Goal: Find specific page/section: Find specific page/section

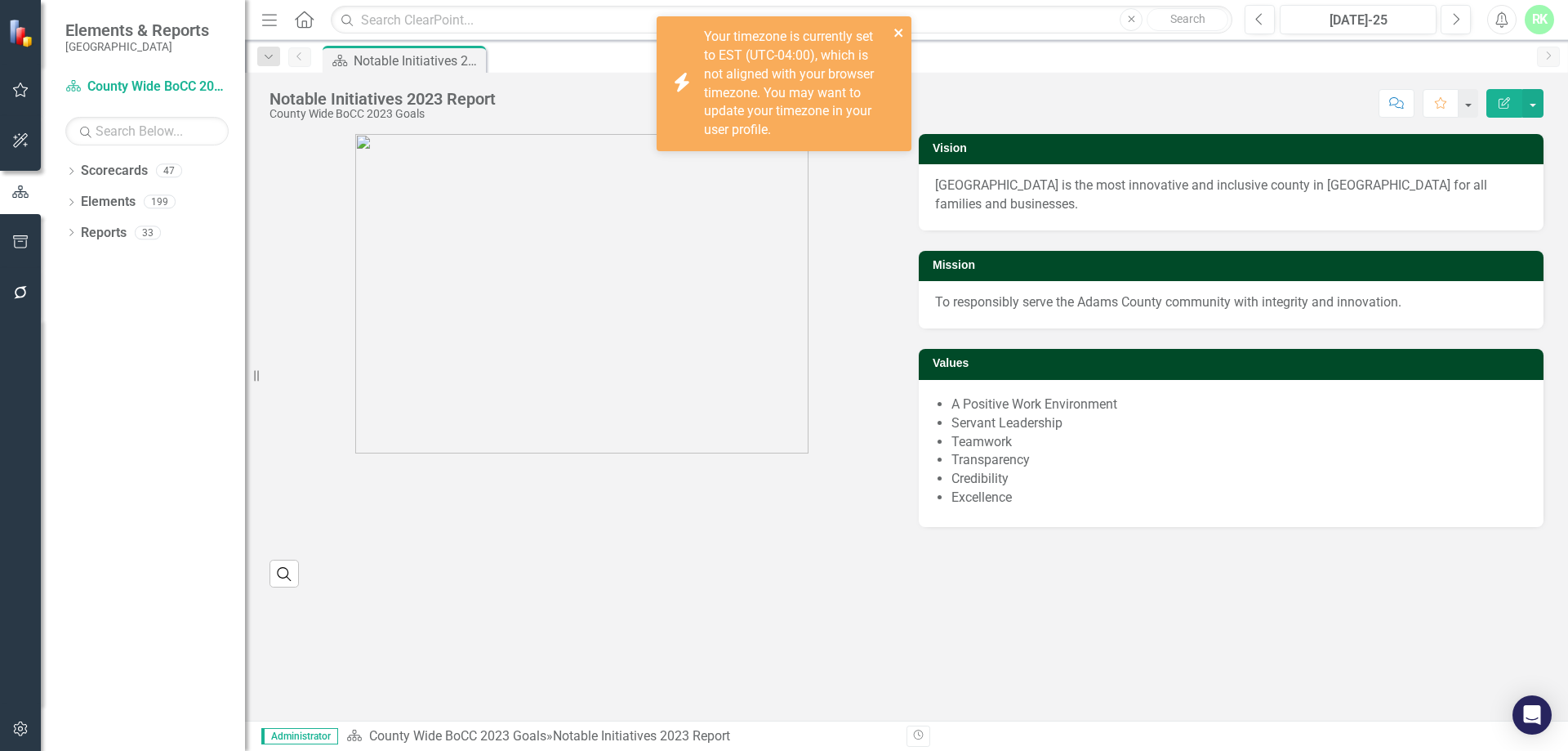
click at [893, 34] on icon "close" at bounding box center [899, 33] width 12 height 13
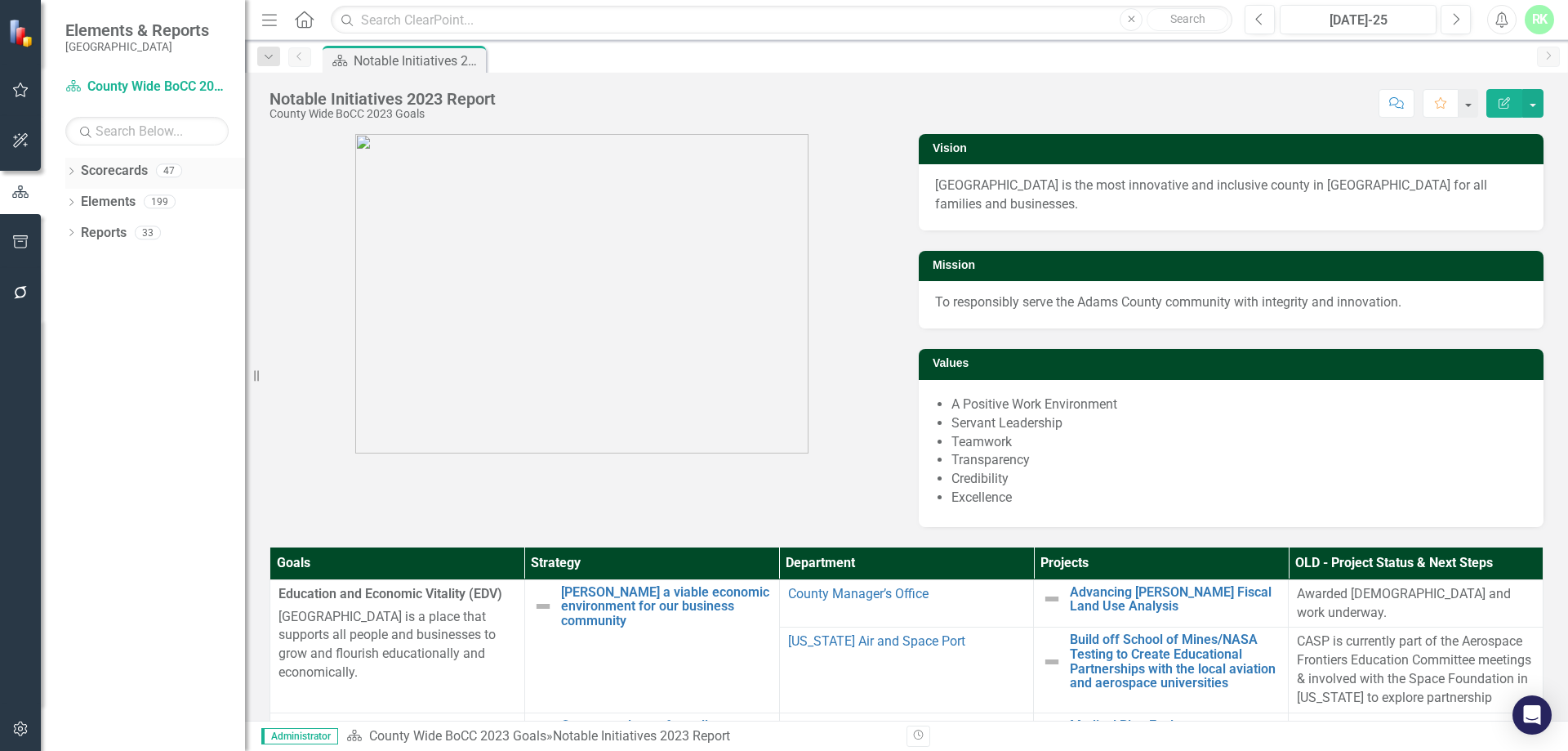
click at [69, 172] on icon "Dropdown" at bounding box center [71, 172] width 12 height 9
click at [77, 262] on icon "Dropdown" at bounding box center [79, 263] width 12 height 10
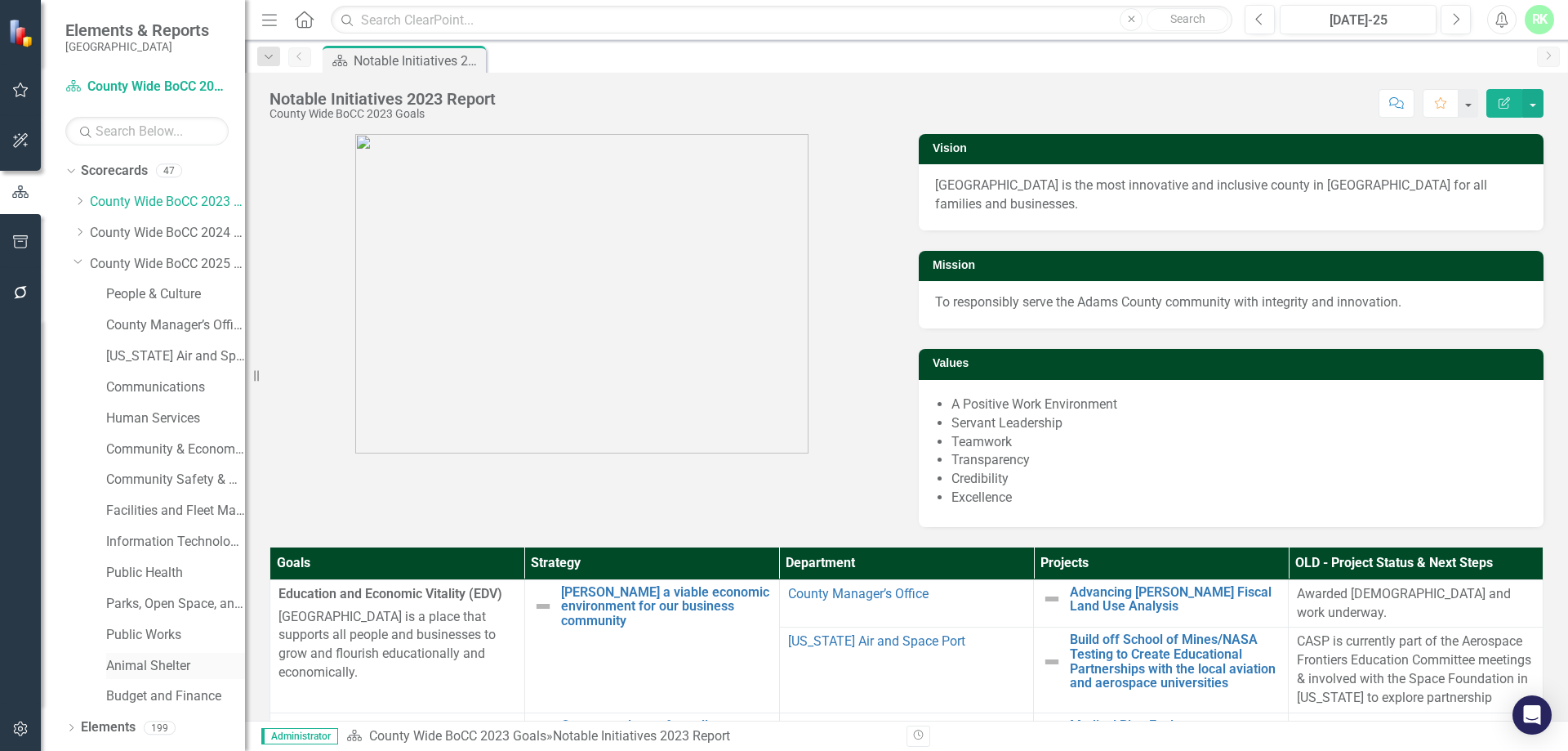
click at [135, 666] on link "Animal Shelter" at bounding box center [176, 666] width 139 height 19
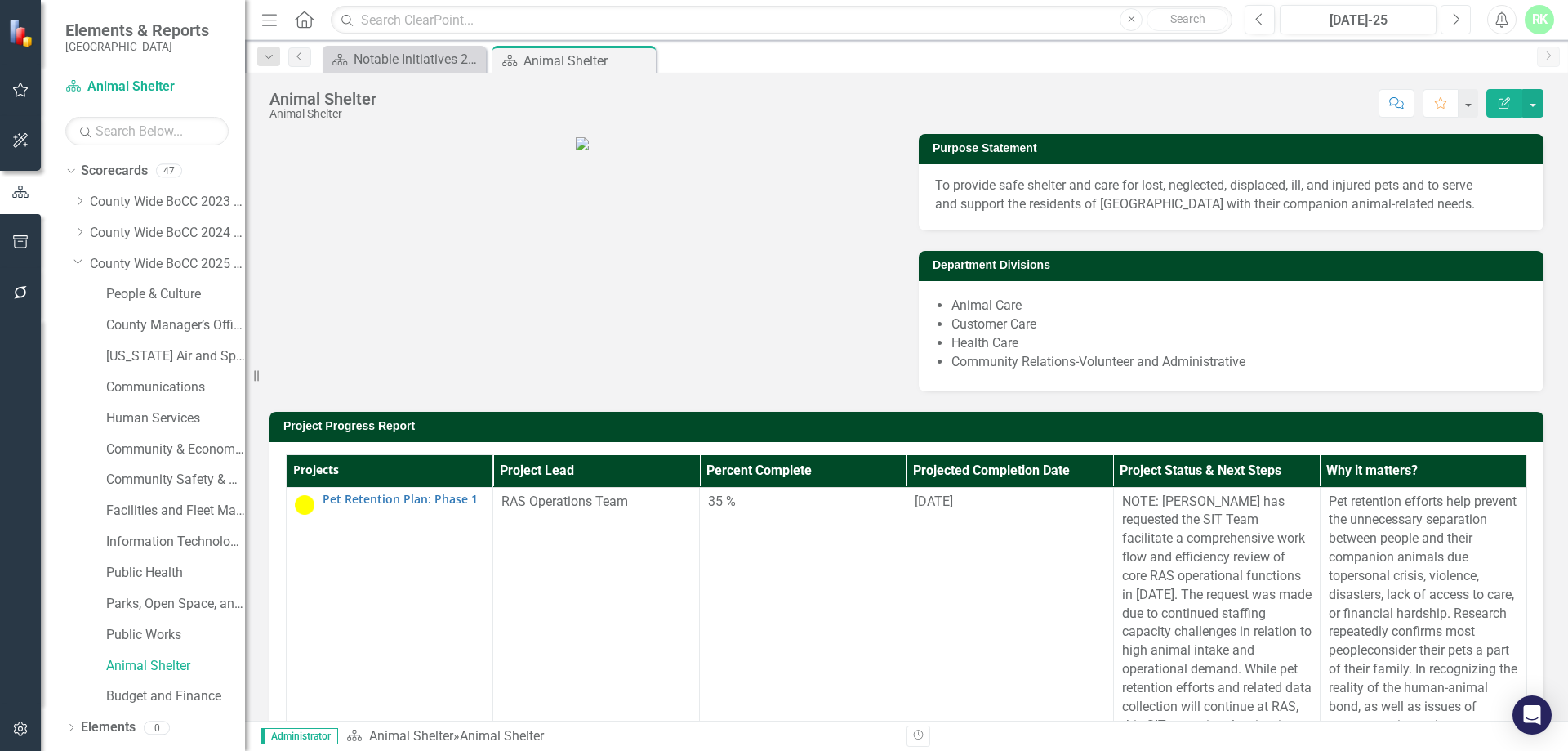
drag, startPoint x: 1453, startPoint y: 16, endPoint x: 1453, endPoint y: 54, distance: 38.0
click at [1453, 16] on icon "Next" at bounding box center [1455, 20] width 9 height 15
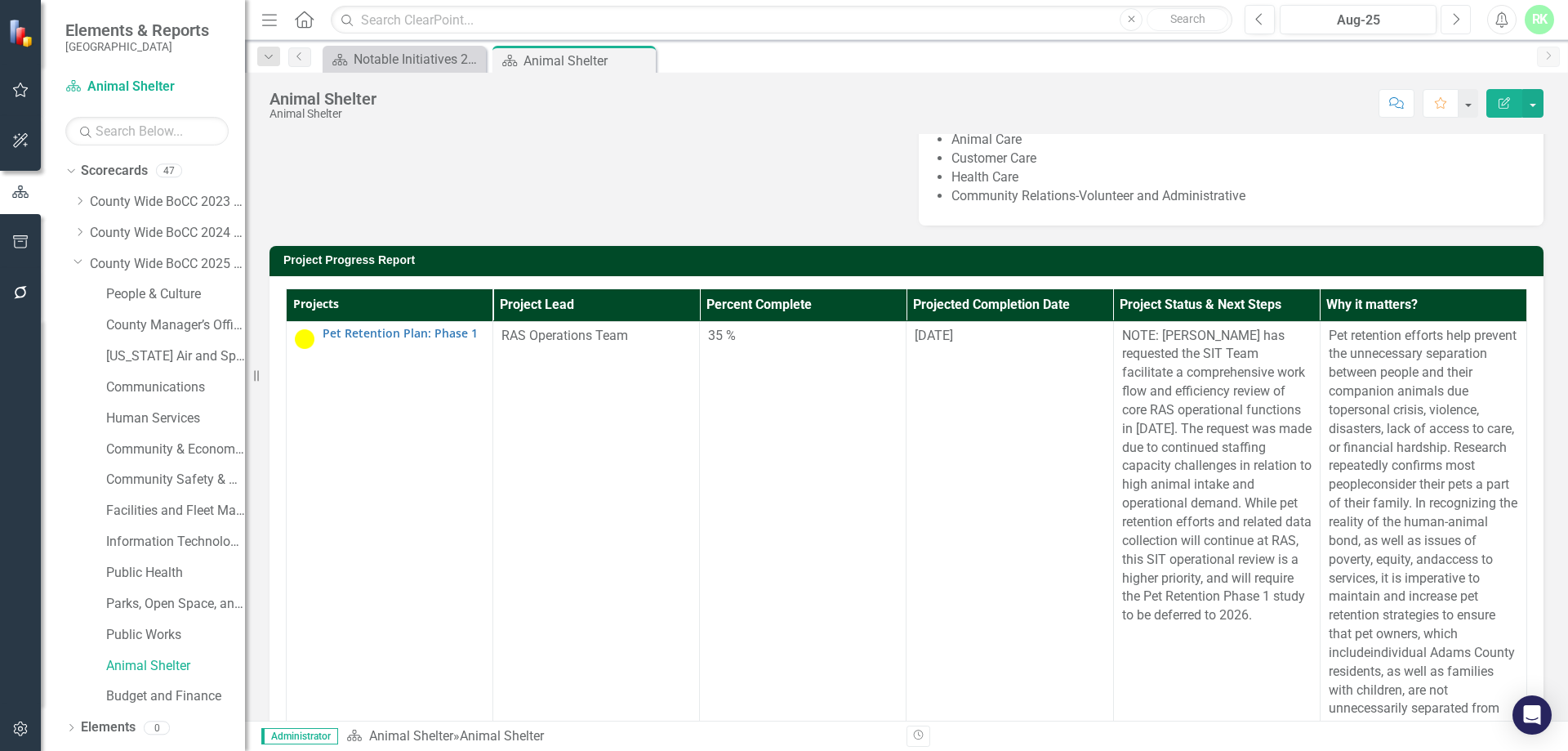
scroll to position [163, 0]
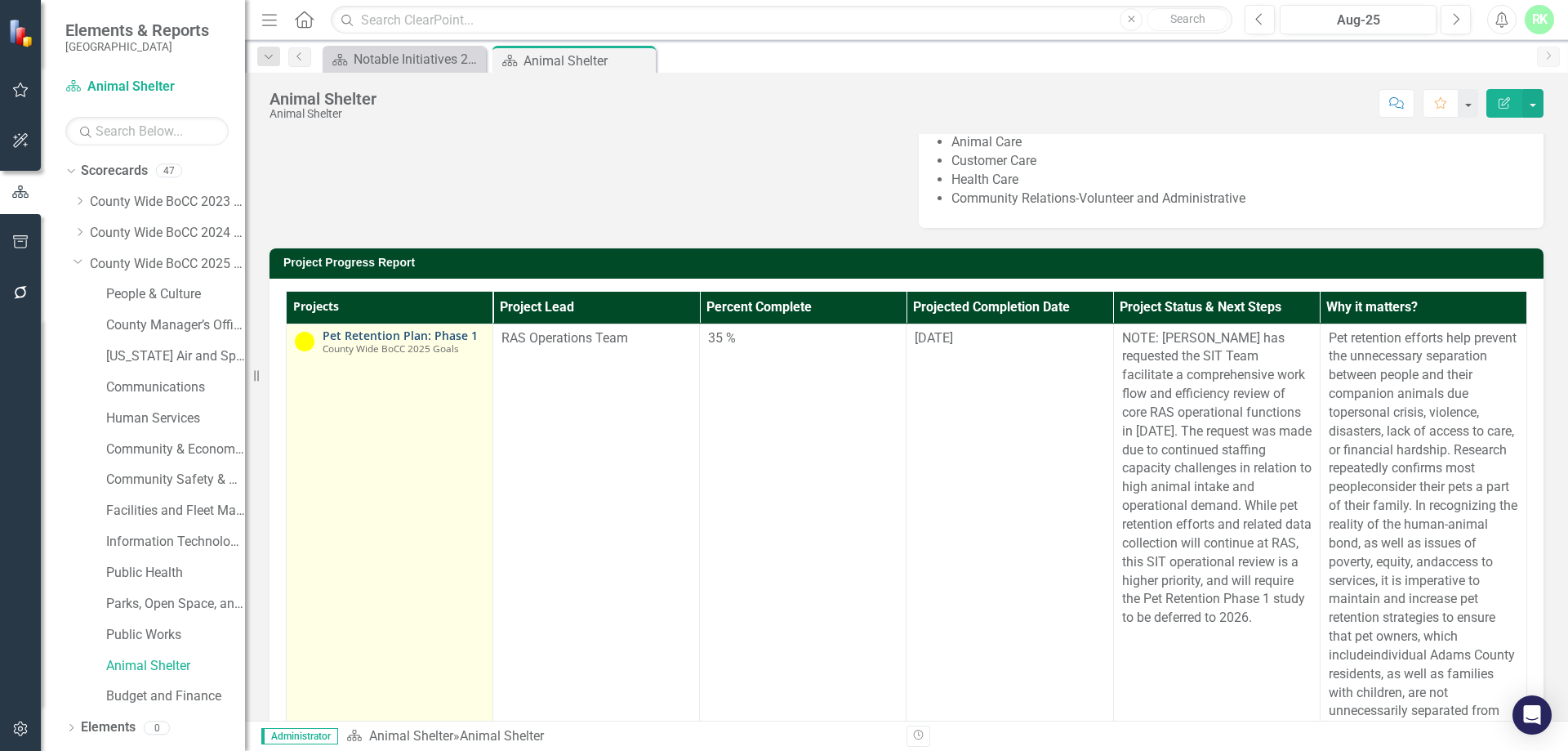
click at [382, 341] on link "Pet Retention Plan: Phase 1" at bounding box center [404, 335] width 161 height 12
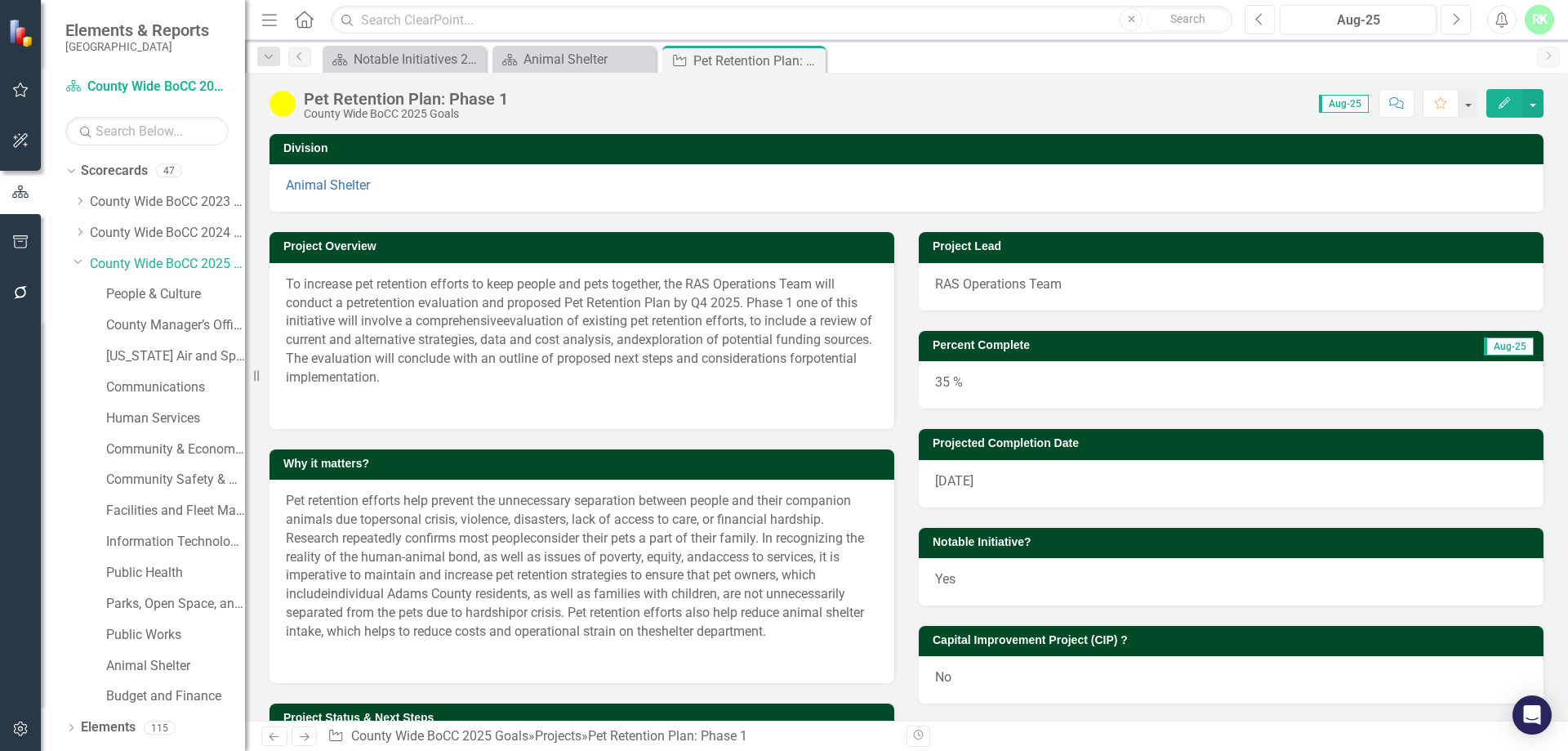
click at [1258, 16] on icon "button" at bounding box center [1260, 19] width 7 height 12
click at [1448, 18] on button "Next" at bounding box center [1456, 20] width 30 height 30
click at [1265, 18] on button "Previous" at bounding box center [1260, 20] width 30 height 30
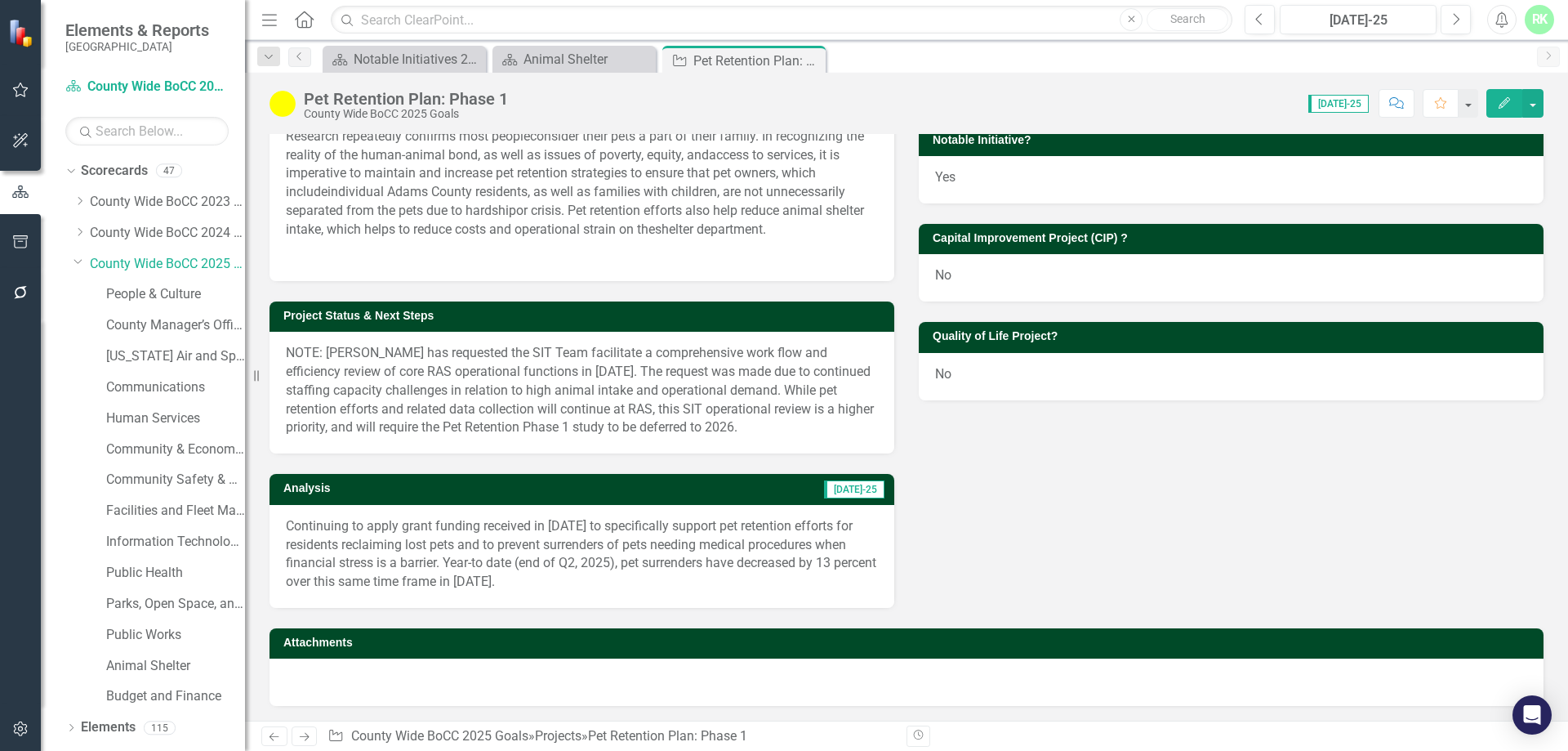
scroll to position [404, 0]
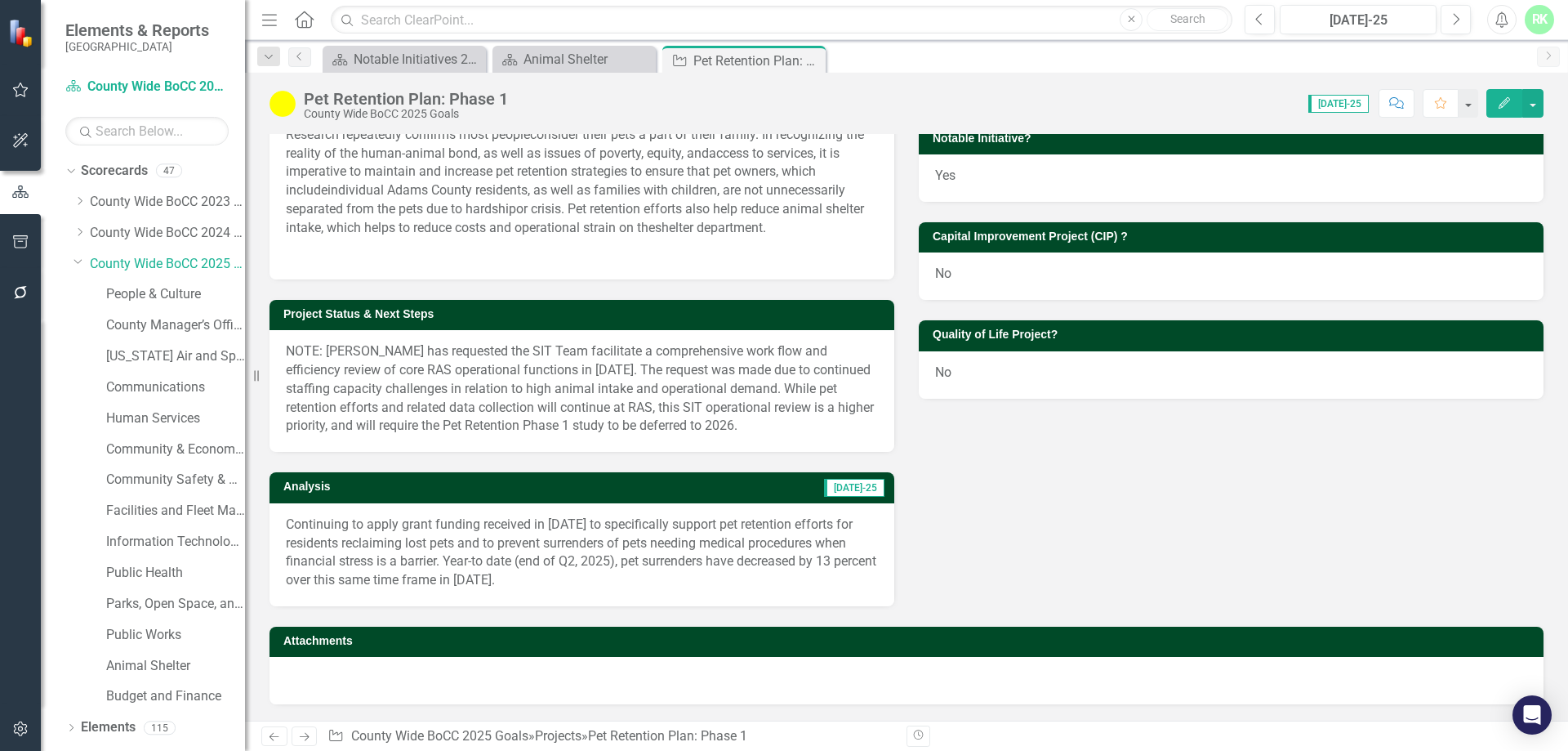
click at [651, 420] on p "NOTE: [PERSON_NAME] has requested the SIT Team facilitate a comprehensive work …" at bounding box center [582, 388] width 592 height 93
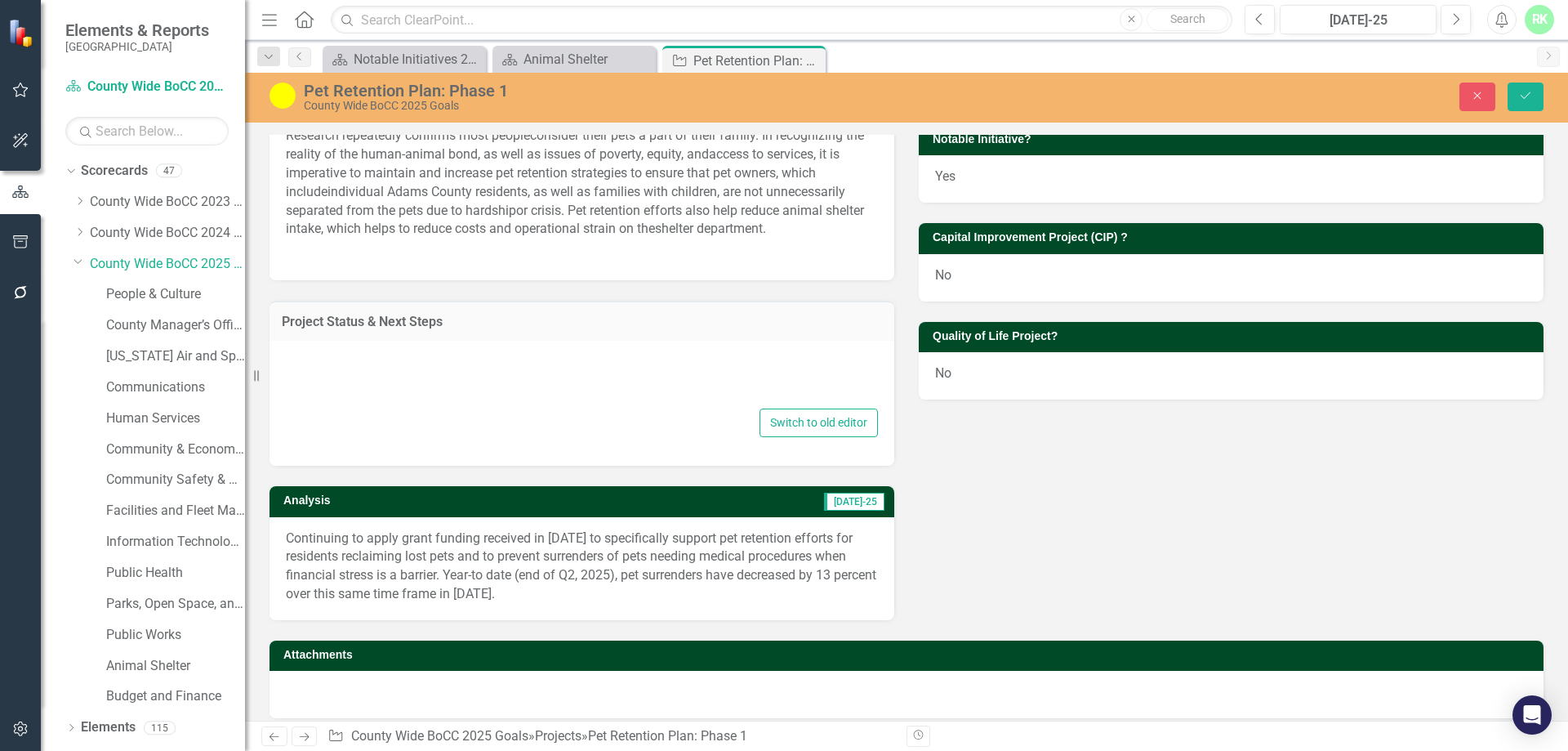
type textarea "<p>NOTE: [PERSON_NAME] has requested the SIT Team facilitate a comprehensive wo…"
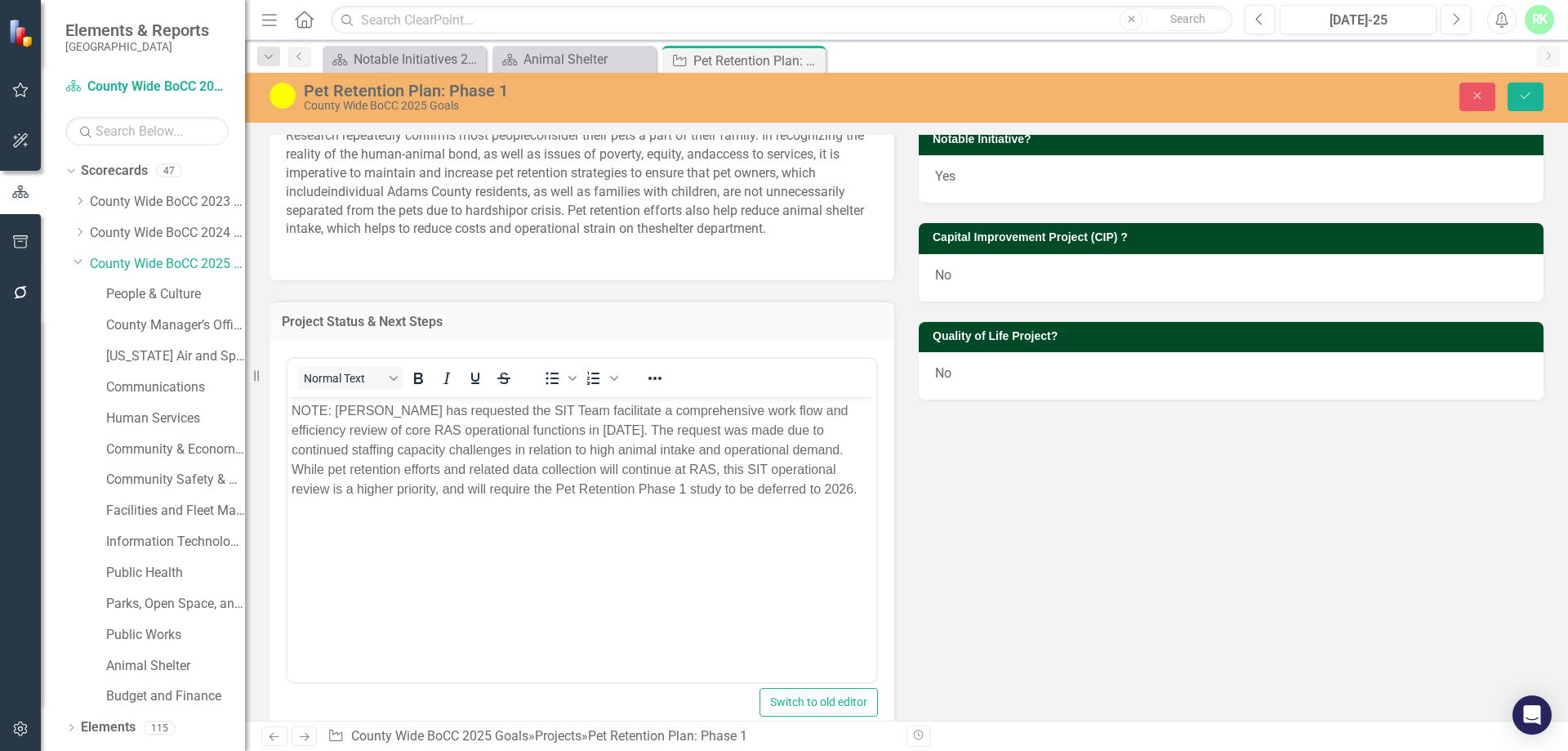
scroll to position [0, 0]
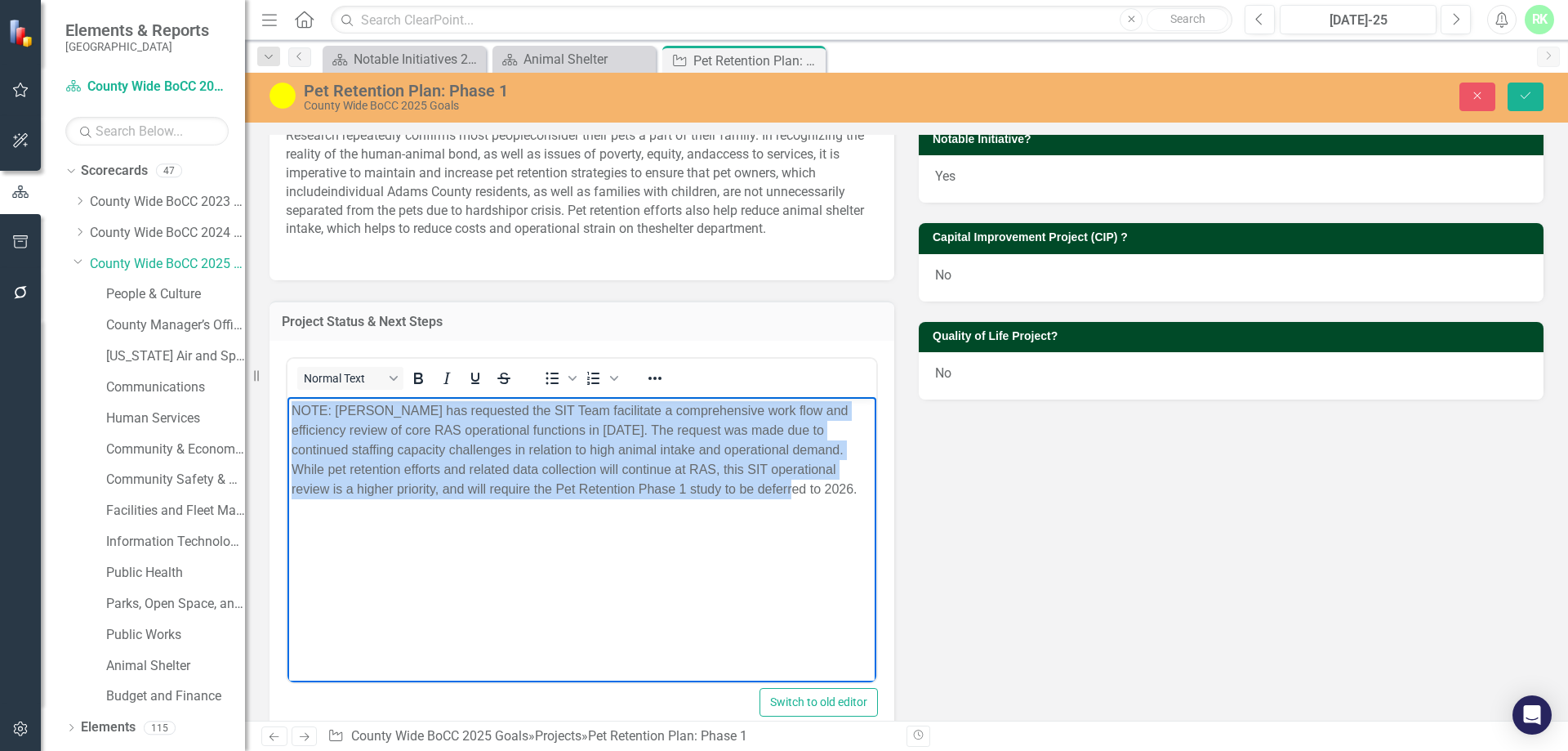
drag, startPoint x: 778, startPoint y: 499, endPoint x: 226, endPoint y: 411, distance: 559.0
click at [288, 411] on html "NOTE: [PERSON_NAME] has requested the SIT Team facilitate a comprehensive work …" at bounding box center [582, 519] width 589 height 245
copy p "NOTE: [PERSON_NAME] has requested the SIT Team facilitate a comprehensive work …"
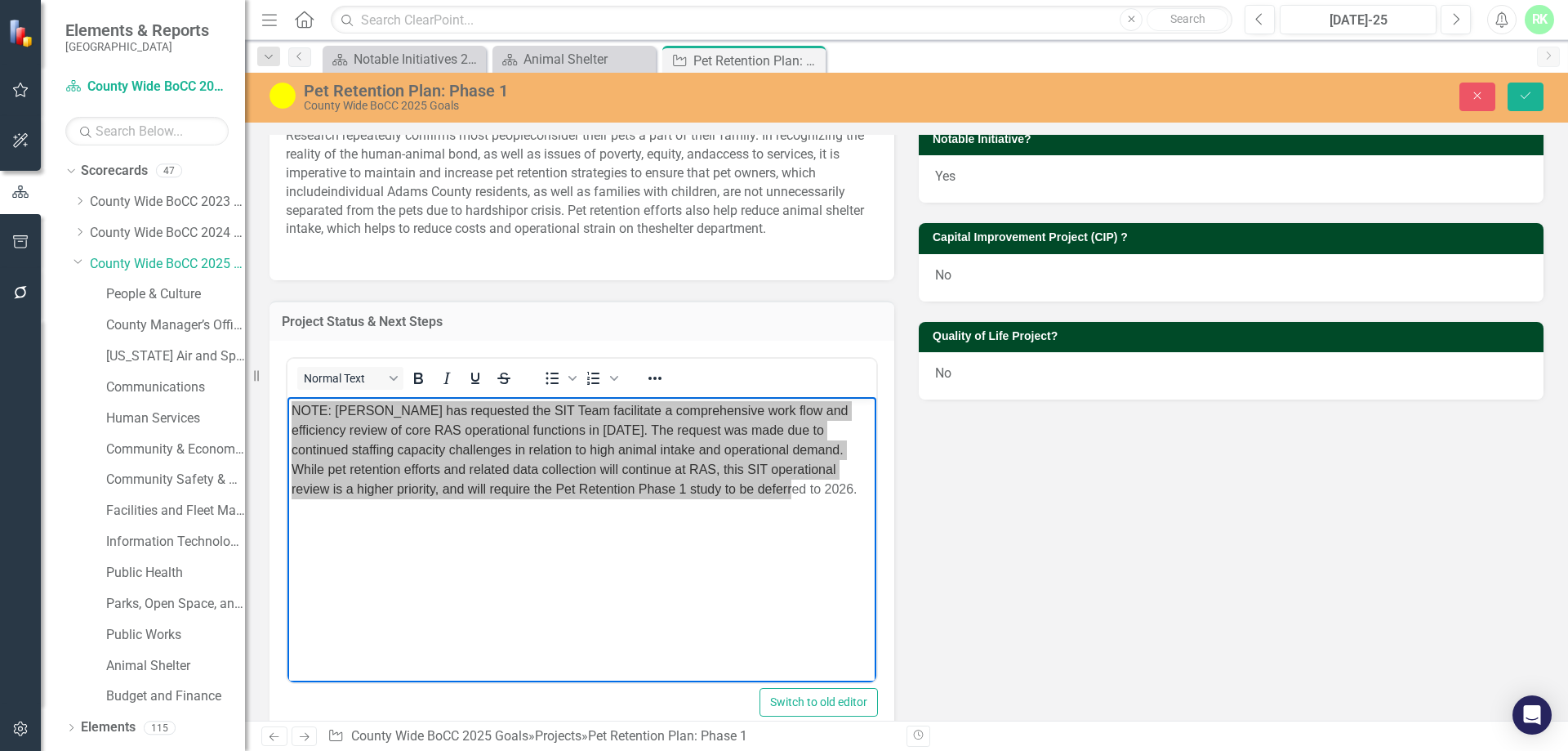
drag, startPoint x: 1037, startPoint y: 510, endPoint x: 1018, endPoint y: 320, distance: 190.9
click at [1037, 510] on div "Project Overview To increase pet retention efforts to keep people and pets toge…" at bounding box center [906, 354] width 1299 height 1090
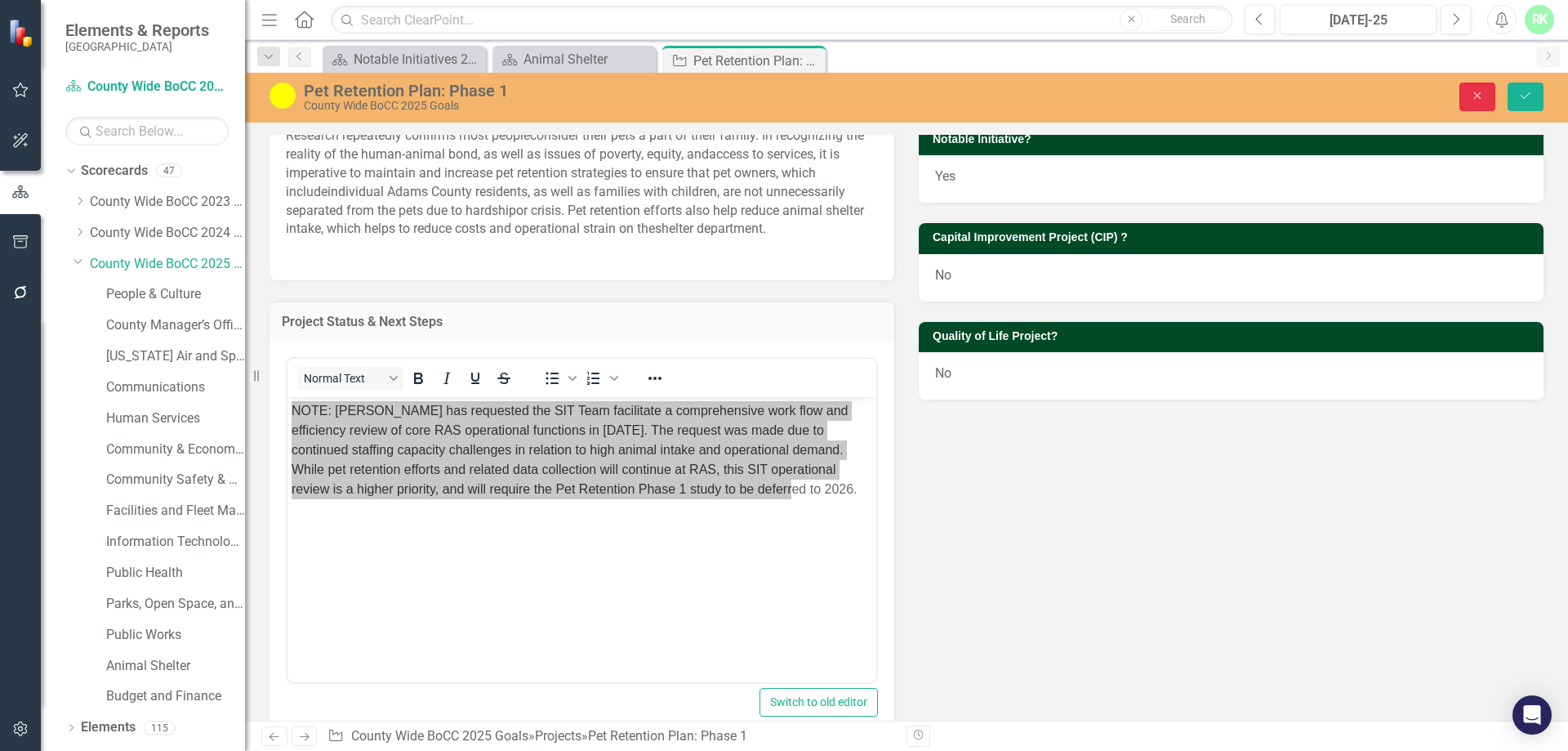
click at [1475, 93] on icon "button" at bounding box center [1477, 96] width 7 height 7
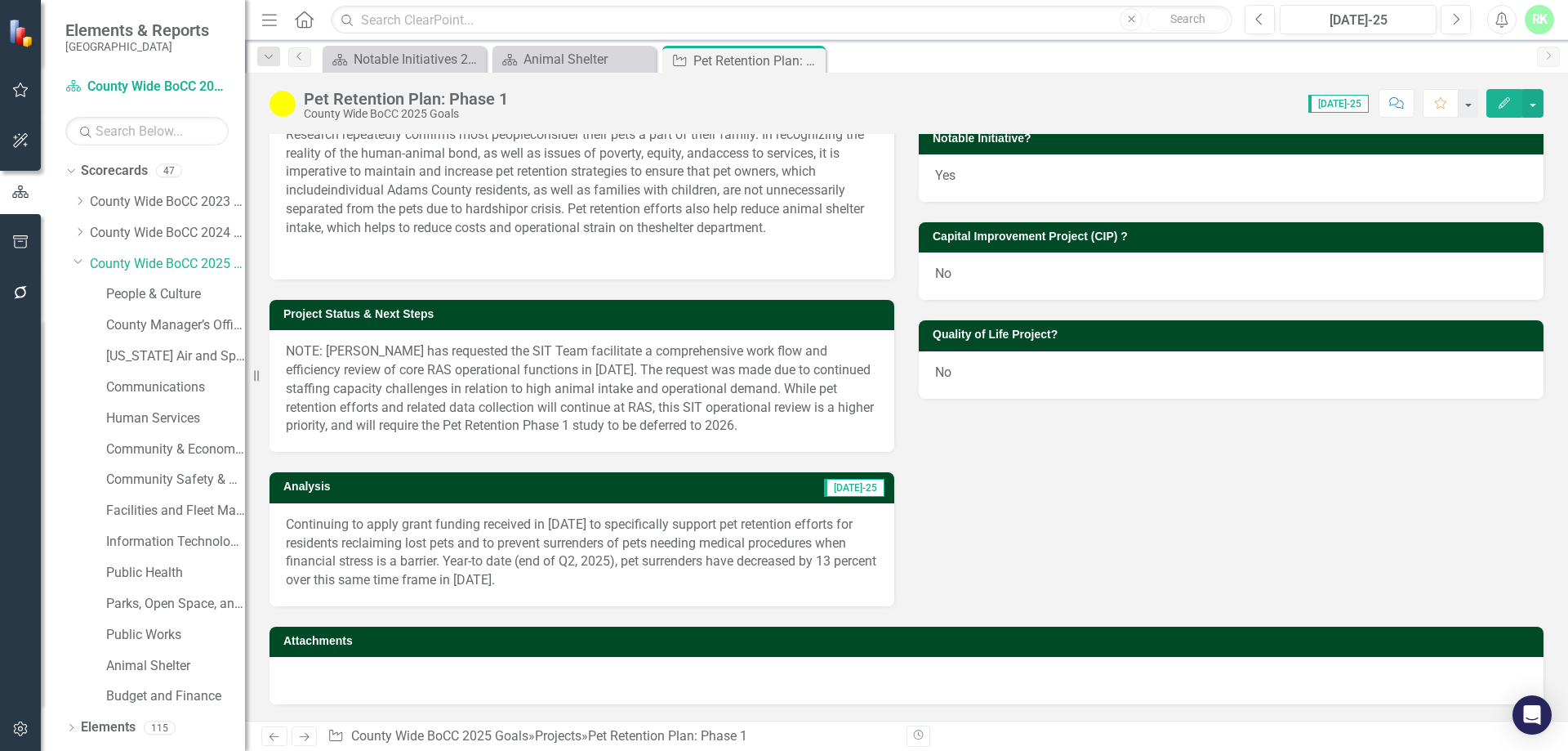
click at [555, 548] on p "Continuing to apply grant funding received in [DATE] to specifically support pe…" at bounding box center [582, 552] width 592 height 74
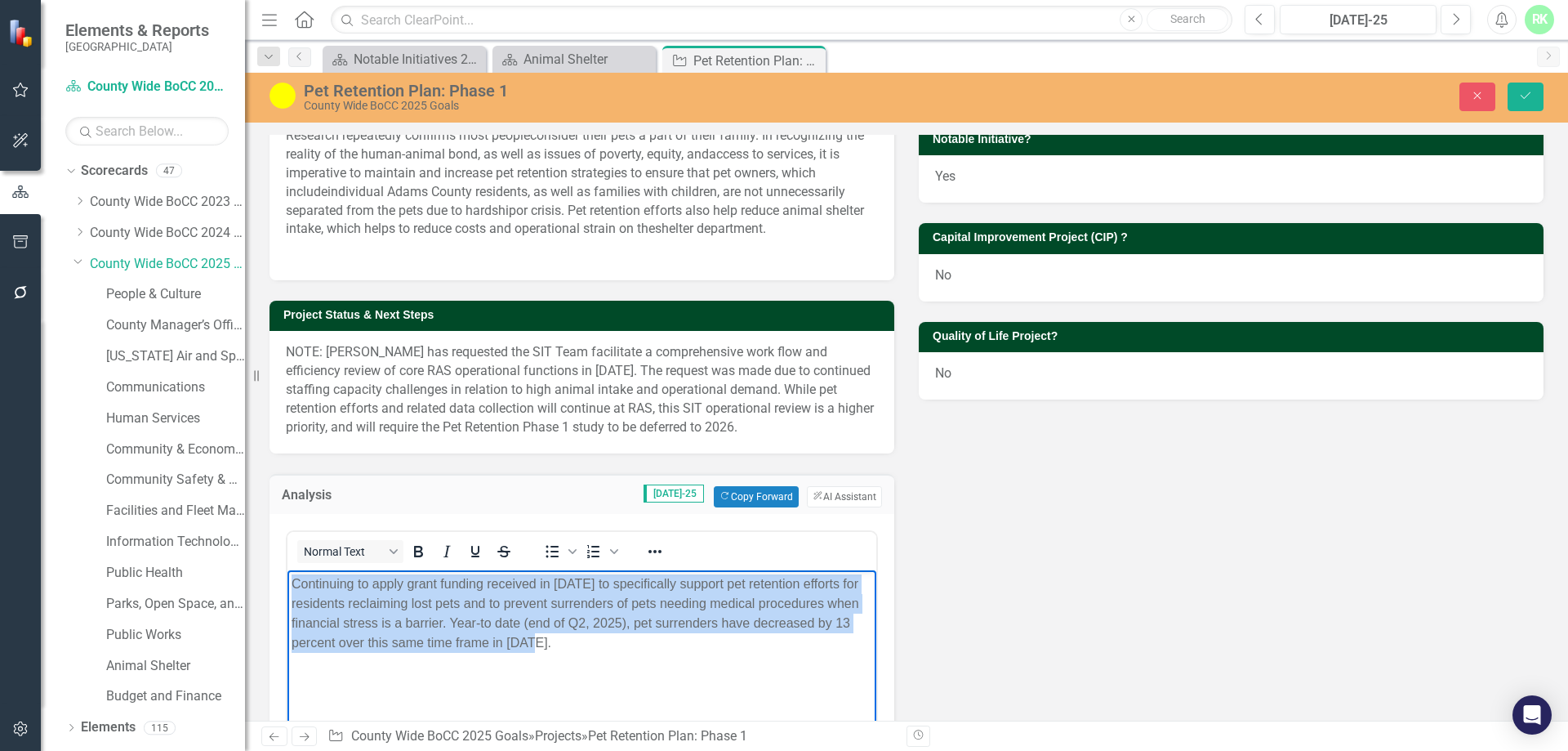
drag, startPoint x: 551, startPoint y: 644, endPoint x: 565, endPoint y: 1146, distance: 502.2
click at [288, 573] on html "Continuing to apply grant funding received in [DATE] to specifically support pe…" at bounding box center [582, 692] width 589 height 245
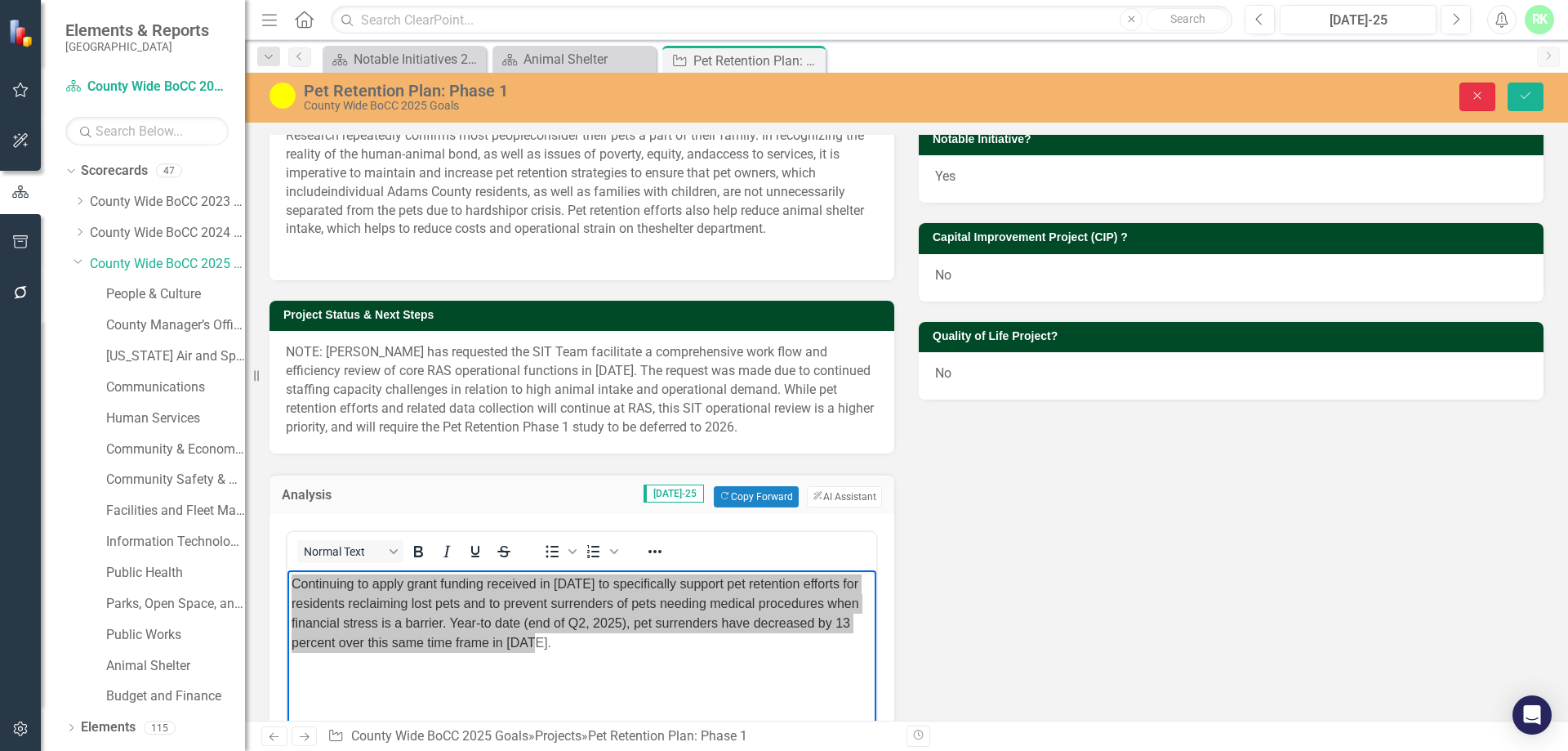
click at [1469, 101] on button "Close" at bounding box center [1477, 96] width 36 height 29
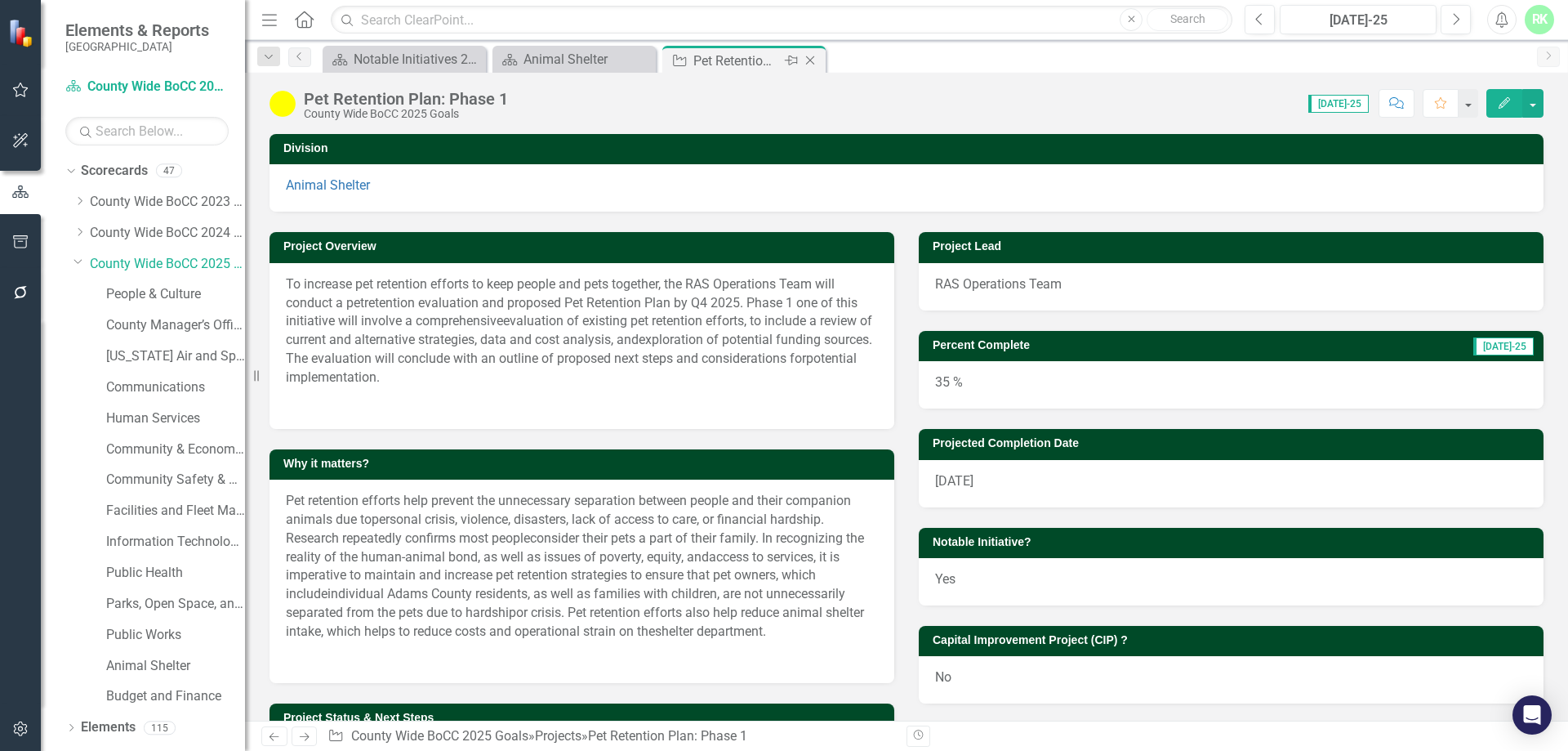
click at [808, 62] on icon at bounding box center [810, 60] width 9 height 9
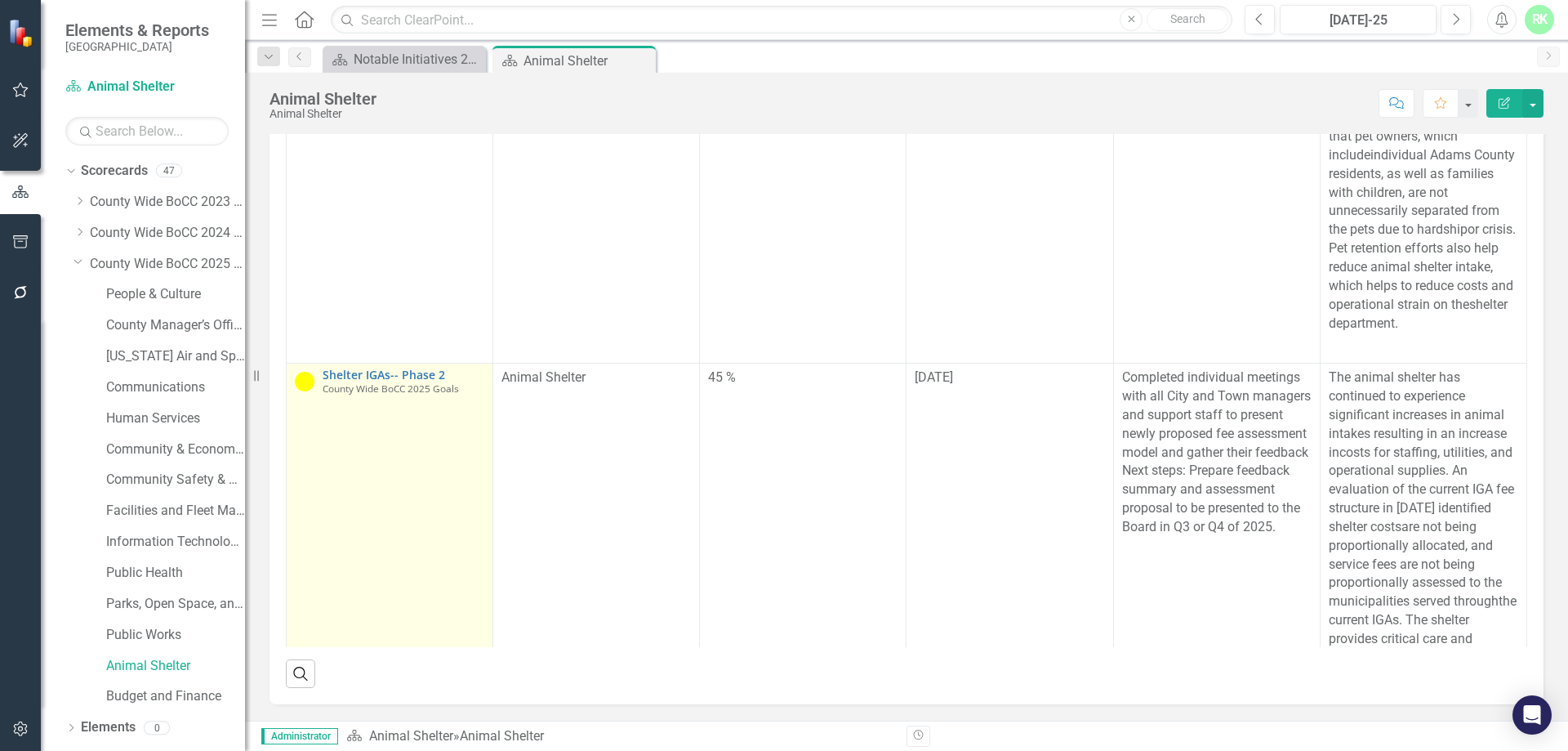
scroll to position [326, 0]
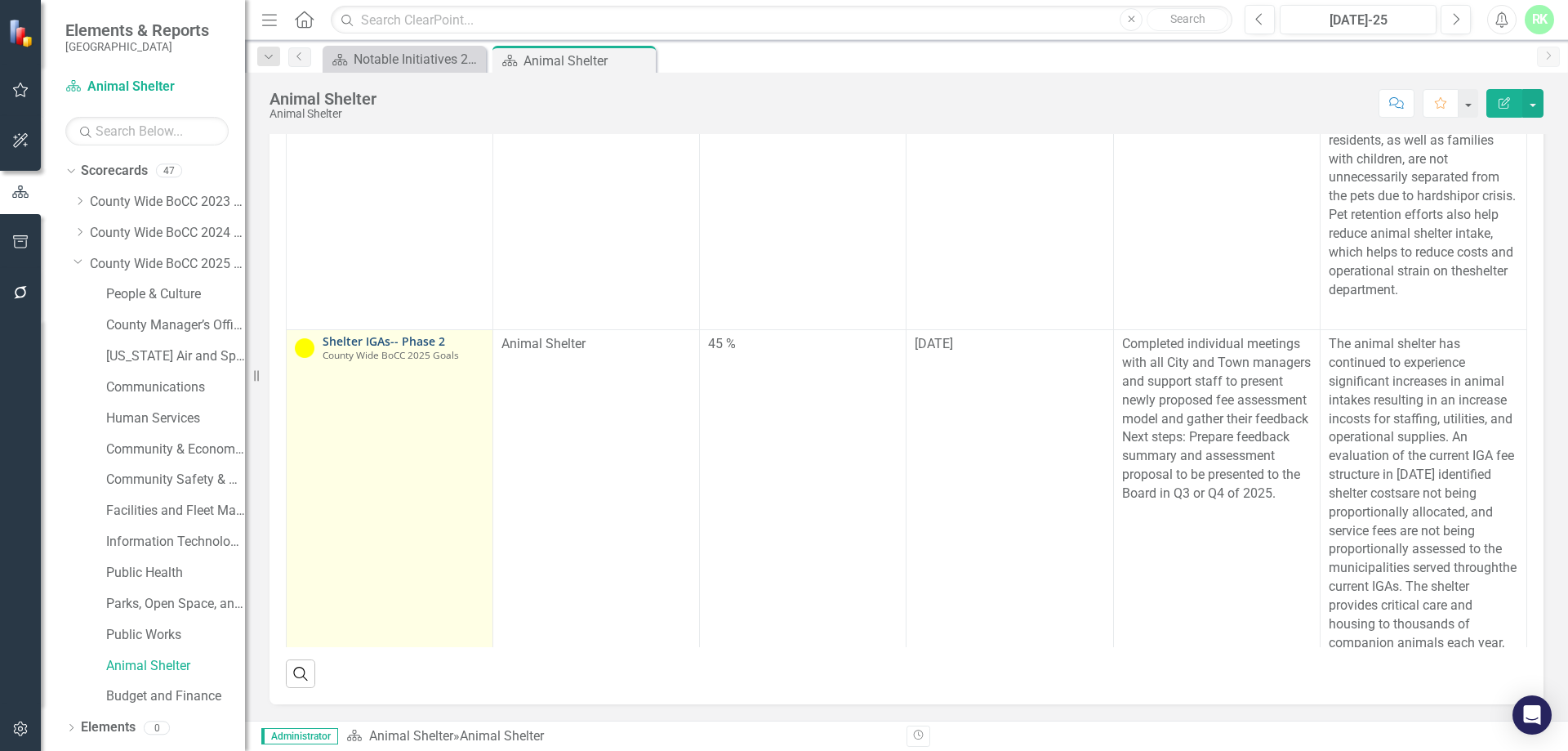
click at [405, 347] on link "Shelter IGAs-- Phase 2" at bounding box center [404, 340] width 161 height 12
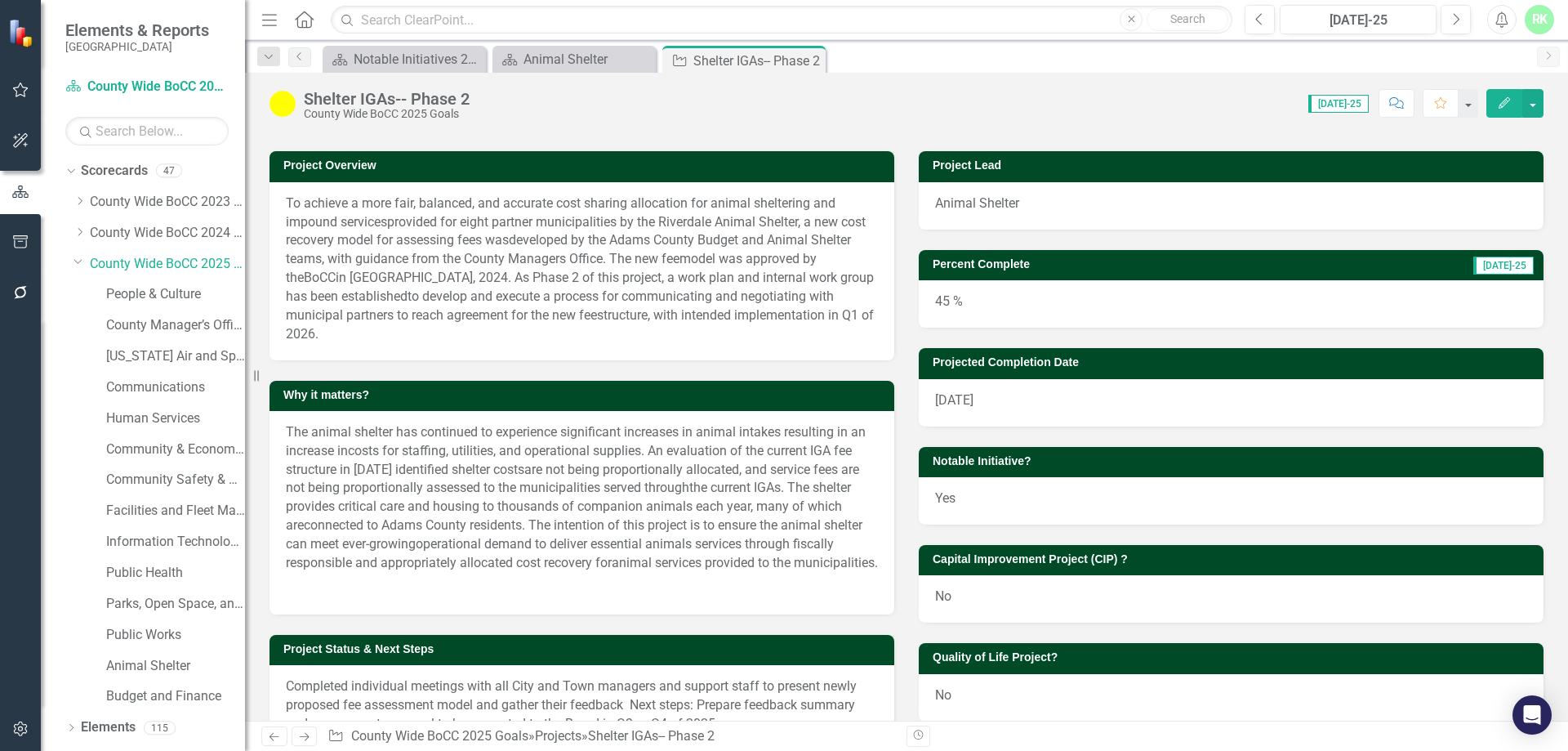
scroll to position [323, 0]
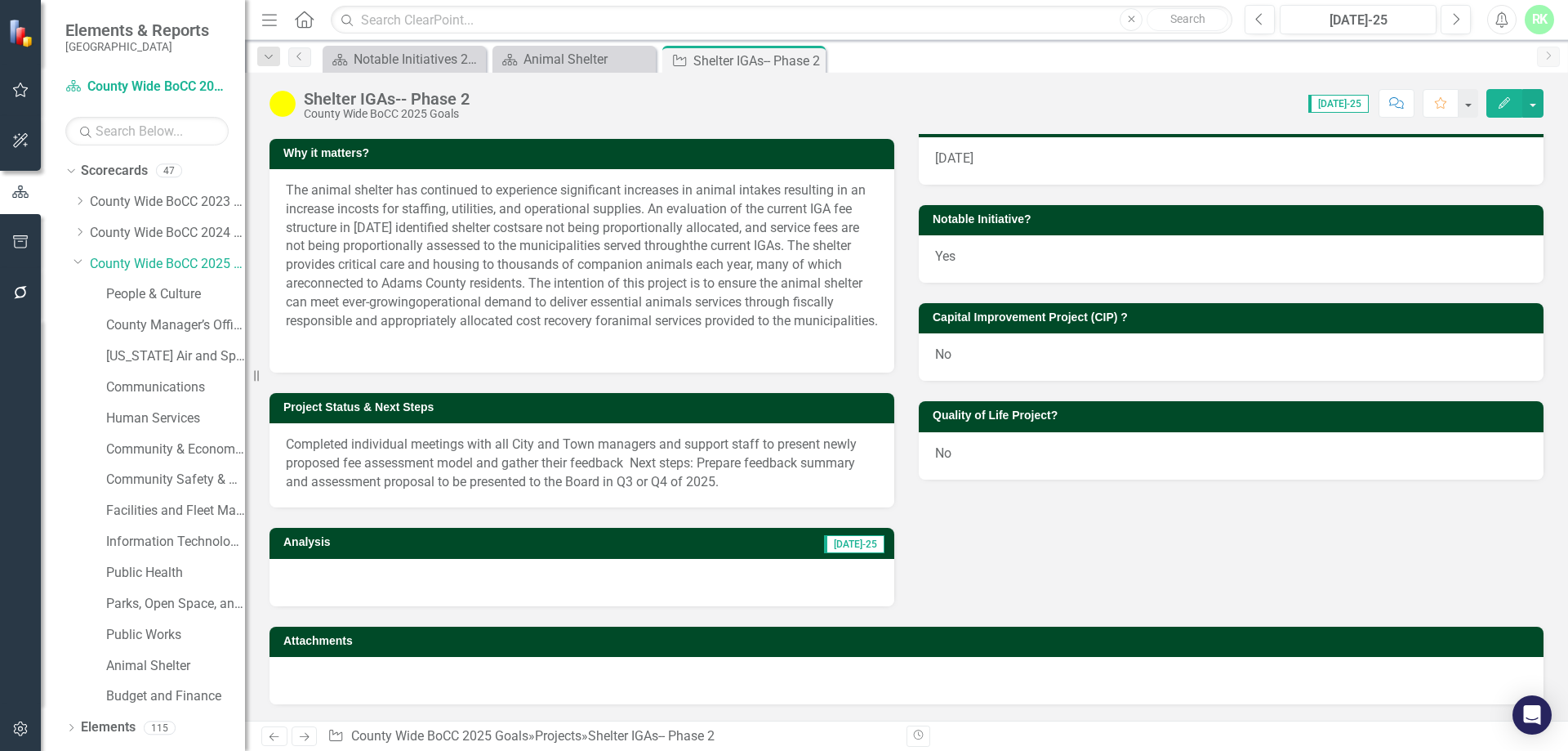
click at [659, 487] on p "Completed individual meetings with all City and Town managers and support staff…" at bounding box center [582, 463] width 592 height 56
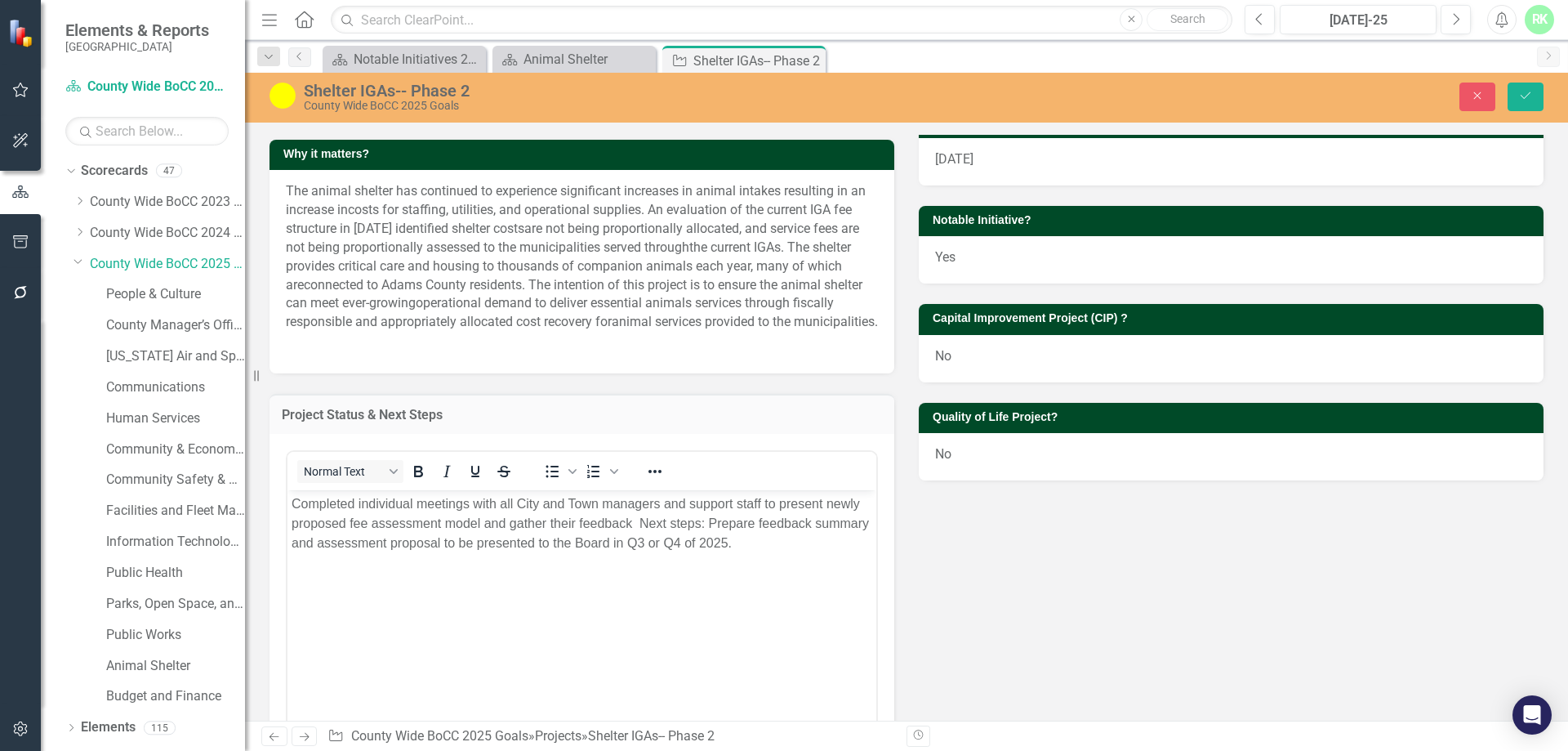
scroll to position [0, 0]
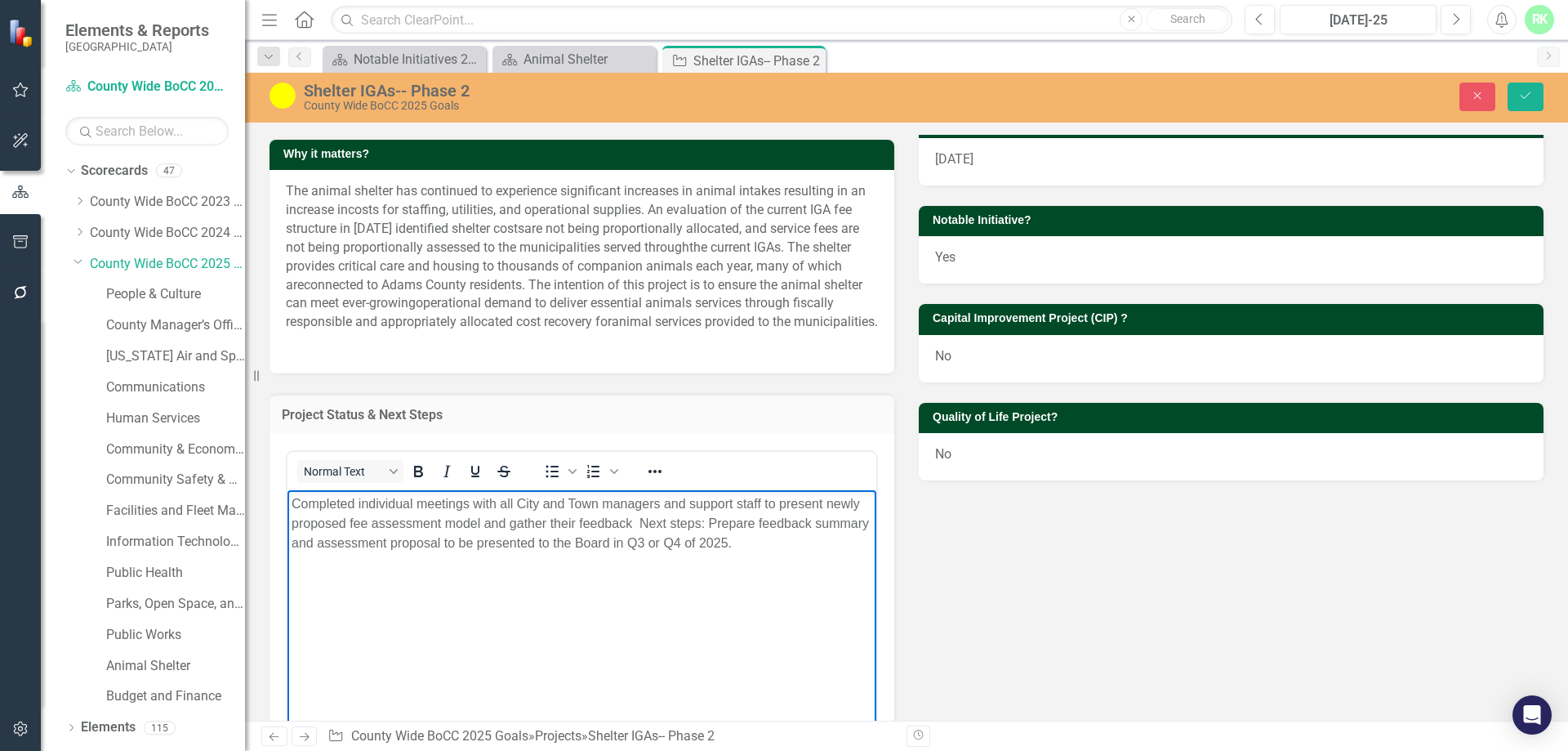
drag, startPoint x: 799, startPoint y: 550, endPoint x: 466, endPoint y: 963, distance: 530.5
click at [288, 490] on html "Completed individual meetings with all City and Town managers and support staff…" at bounding box center [582, 612] width 589 height 245
copy p "Completed individual meetings with all City and Town managers and support staff…"
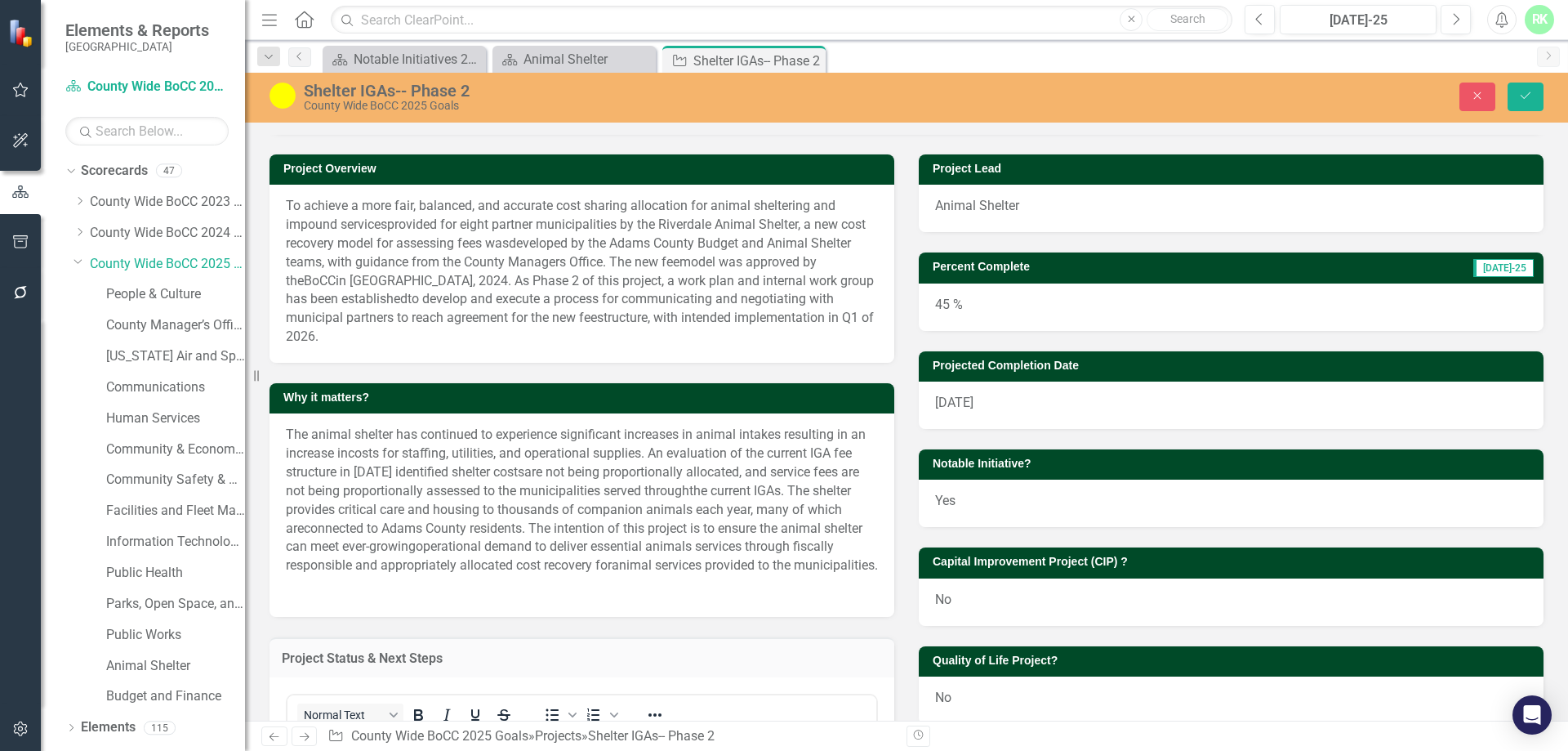
scroll to position [77, 0]
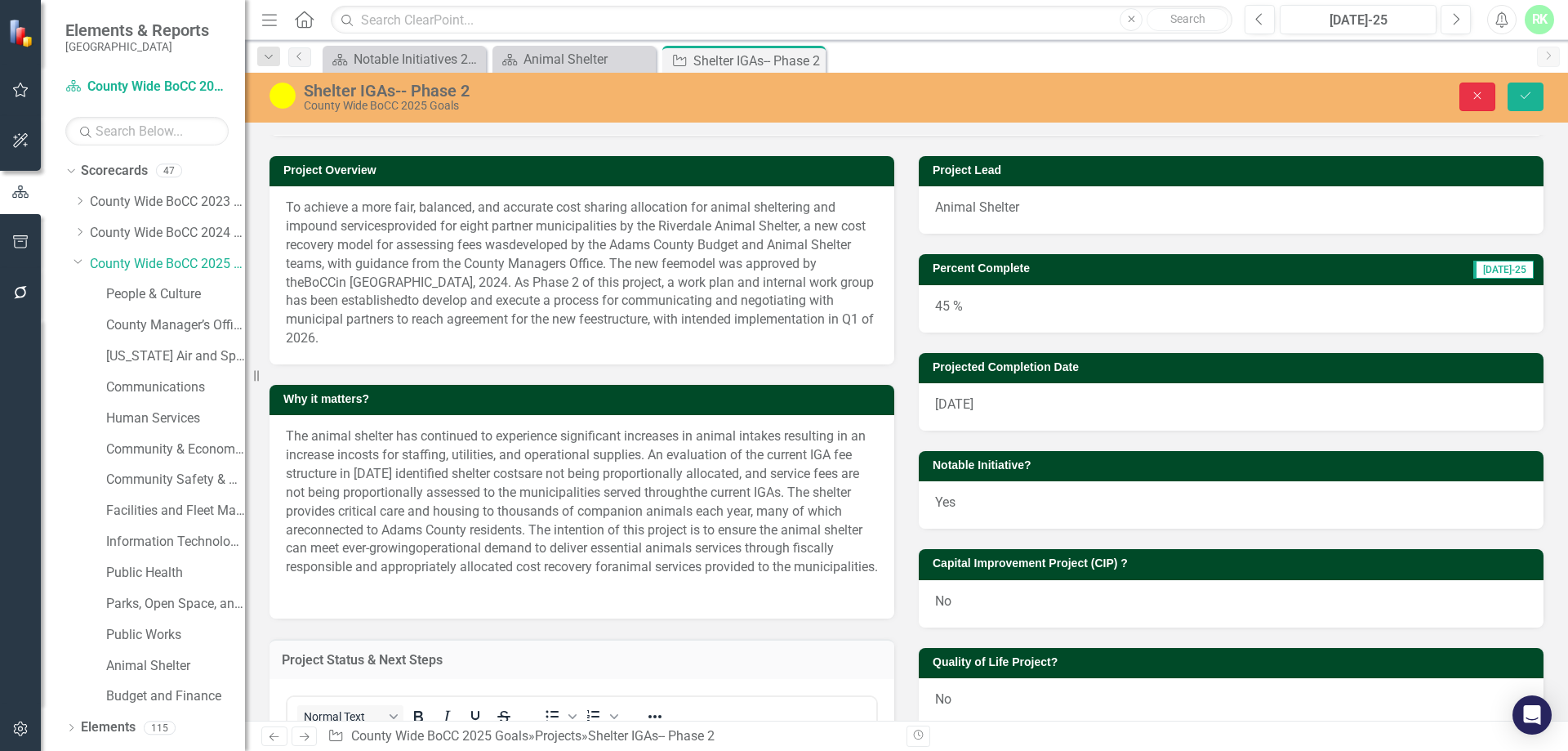
click at [1468, 92] on button "Close" at bounding box center [1477, 96] width 36 height 29
